Goal: Information Seeking & Learning: Learn about a topic

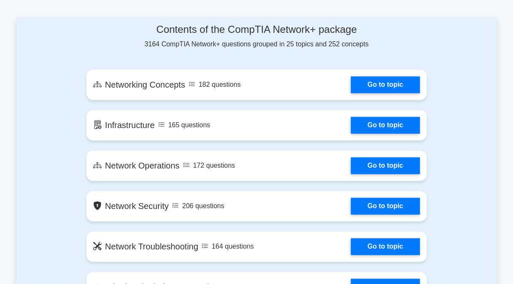
scroll to position [421, 0]
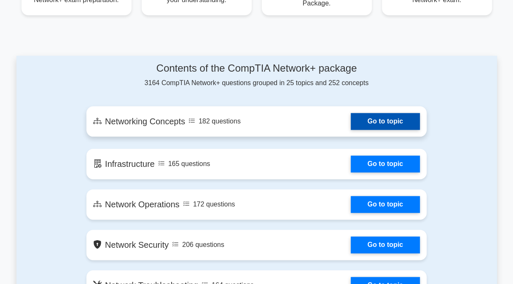
click at [384, 124] on link "Go to topic" at bounding box center [385, 121] width 69 height 17
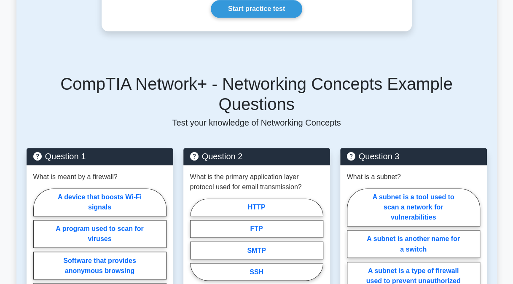
scroll to position [506, 0]
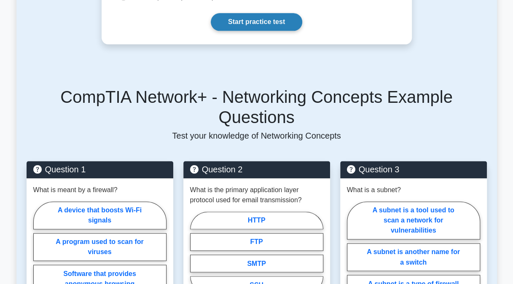
click at [269, 30] on link "Start practice test" at bounding box center [256, 22] width 91 height 18
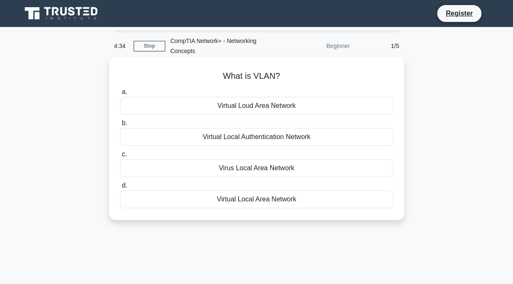
click at [253, 201] on div "Virtual Local Area Network" at bounding box center [256, 199] width 273 height 18
click at [120, 188] on input "d. Virtual Local Area Network" at bounding box center [120, 185] width 0 height 5
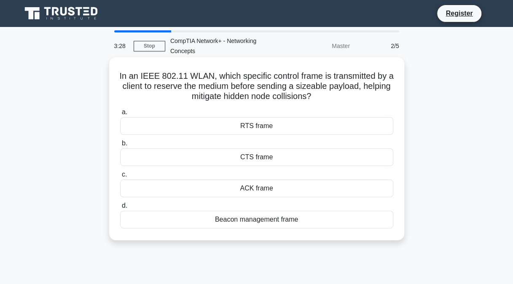
click at [254, 129] on div "RTS frame" at bounding box center [256, 126] width 273 height 18
click at [120, 115] on input "a. RTS frame" at bounding box center [120, 112] width 0 height 5
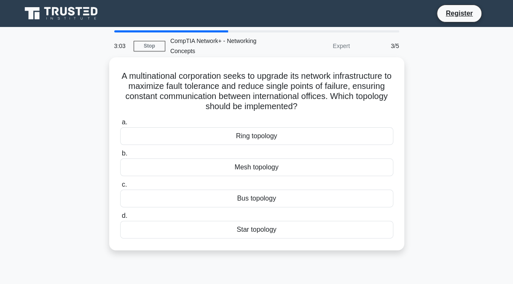
click at [272, 169] on div "Mesh topology" at bounding box center [256, 167] width 273 height 18
click at [120, 156] on input "b. Mesh topology" at bounding box center [120, 153] width 0 height 5
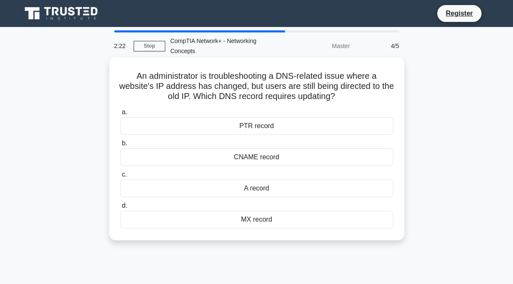
click at [248, 129] on div "PTR record" at bounding box center [256, 126] width 273 height 18
click at [120, 115] on input "a. PTR record" at bounding box center [120, 112] width 0 height 5
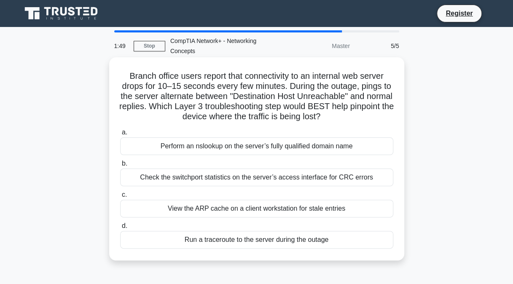
click at [269, 239] on div "Run a traceroute to the server during the outage" at bounding box center [256, 240] width 273 height 18
click at [120, 229] on input "d. Run a traceroute to the server during the outage" at bounding box center [120, 225] width 0 height 5
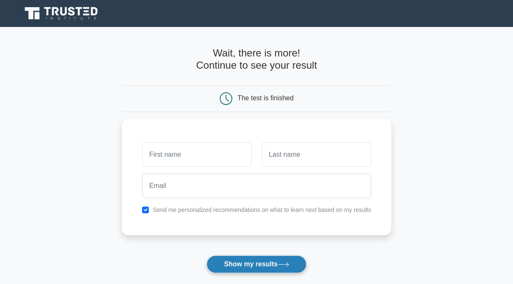
click at [270, 262] on button "Show my results" at bounding box center [256, 264] width 99 height 18
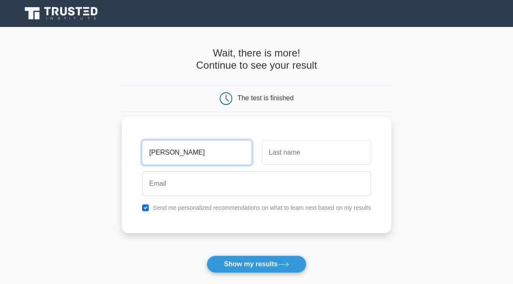
type input "[PERSON_NAME]"
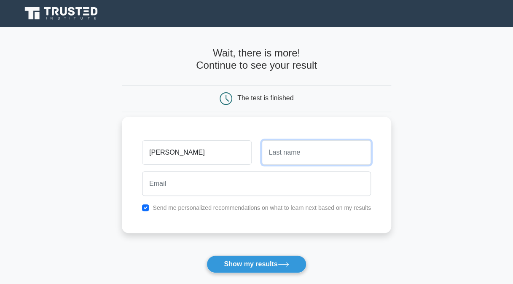
click at [292, 154] on input "text" at bounding box center [316, 152] width 109 height 24
type input "Karoho"
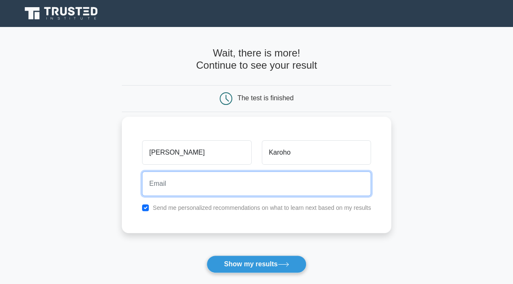
click at [236, 180] on input "email" at bounding box center [256, 184] width 229 height 24
type input "raho.j.karoho@gmail.com"
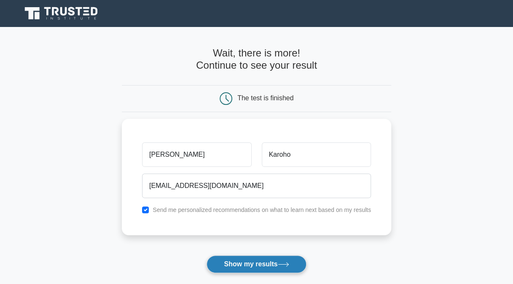
click at [252, 266] on button "Show my results" at bounding box center [256, 264] width 99 height 18
